Goal: Task Accomplishment & Management: Use online tool/utility

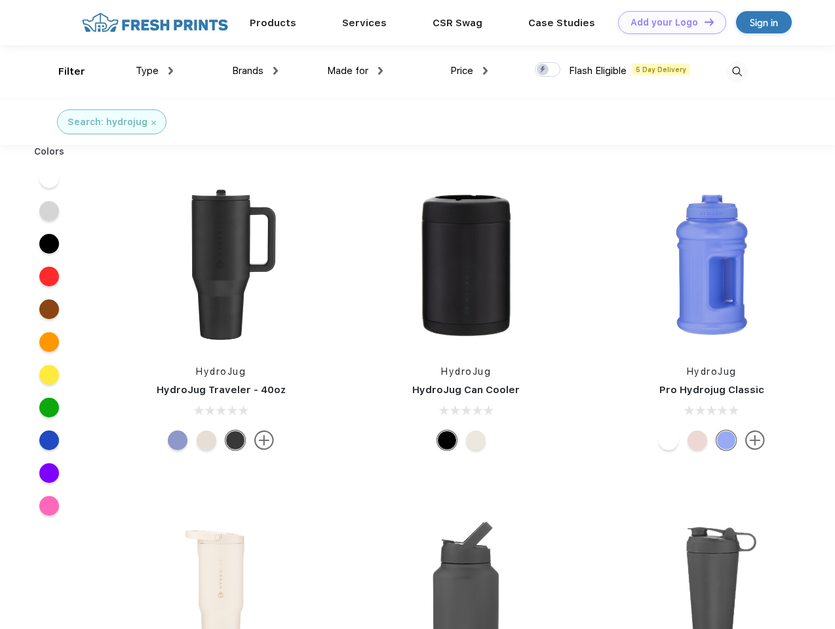
scroll to position [1, 0]
click at [667, 22] on link "Add your Logo Design Tool" at bounding box center [672, 22] width 108 height 23
click at [0, 0] on div "Design Tool" at bounding box center [0, 0] width 0 height 0
click at [703, 22] on link "Add your Logo Design Tool" at bounding box center [672, 22] width 108 height 23
click at [63, 71] on div "Filter" at bounding box center [71, 71] width 27 height 15
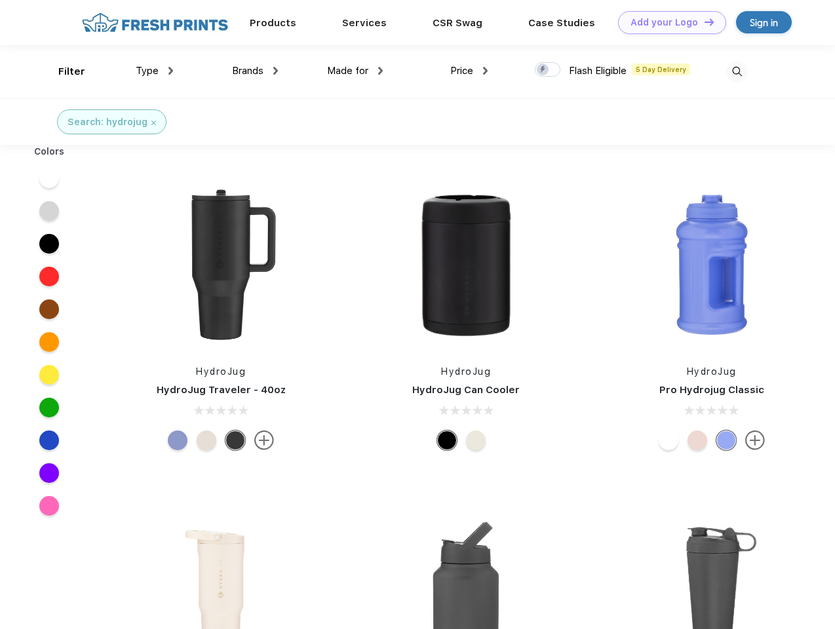
click at [155, 71] on span "Type" at bounding box center [147, 71] width 23 height 12
click at [255, 71] on span "Brands" at bounding box center [247, 71] width 31 height 12
click at [355, 71] on span "Made for" at bounding box center [347, 71] width 41 height 12
click at [469, 71] on span "Price" at bounding box center [461, 71] width 23 height 12
click at [548, 70] on div at bounding box center [548, 69] width 26 height 14
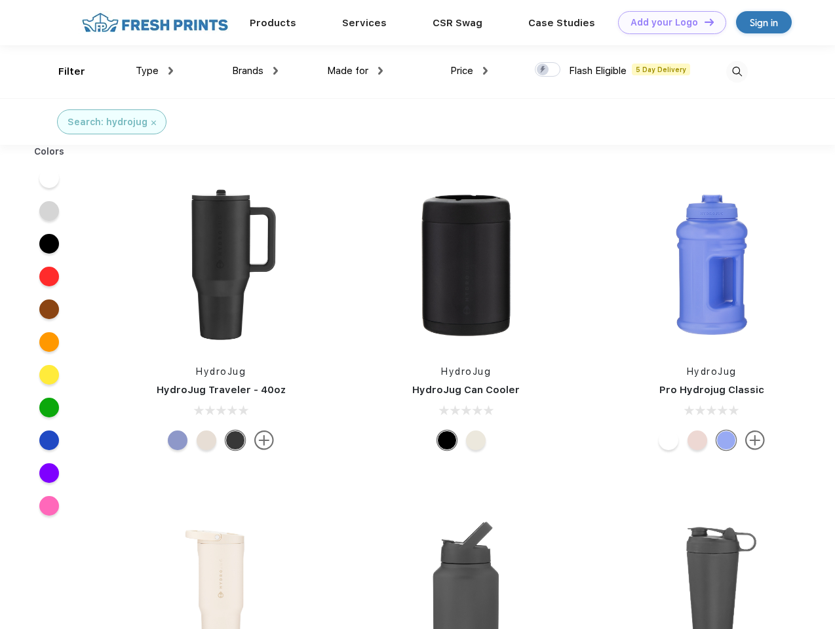
click at [543, 70] on input "checkbox" at bounding box center [539, 66] width 9 height 9
click at [736, 71] on img at bounding box center [737, 72] width 22 height 22
